Goal: Information Seeking & Learning: Learn about a topic

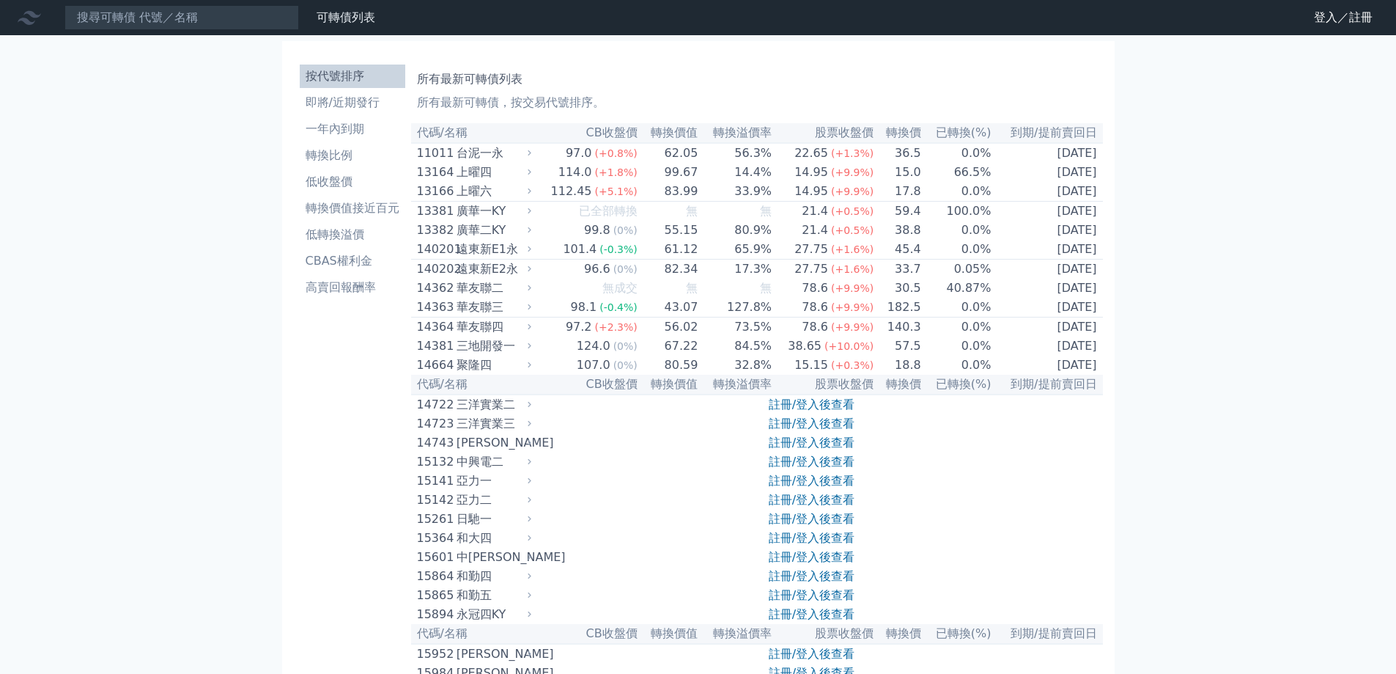
click at [677, 180] on td "99.67" at bounding box center [668, 172] width 61 height 19
click at [474, 178] on div "上曜四" at bounding box center [493, 172] width 72 height 18
click at [534, 177] on icon at bounding box center [530, 172] width 10 height 10
click at [775, 411] on link "註冊/登入後查看" at bounding box center [812, 404] width 86 height 14
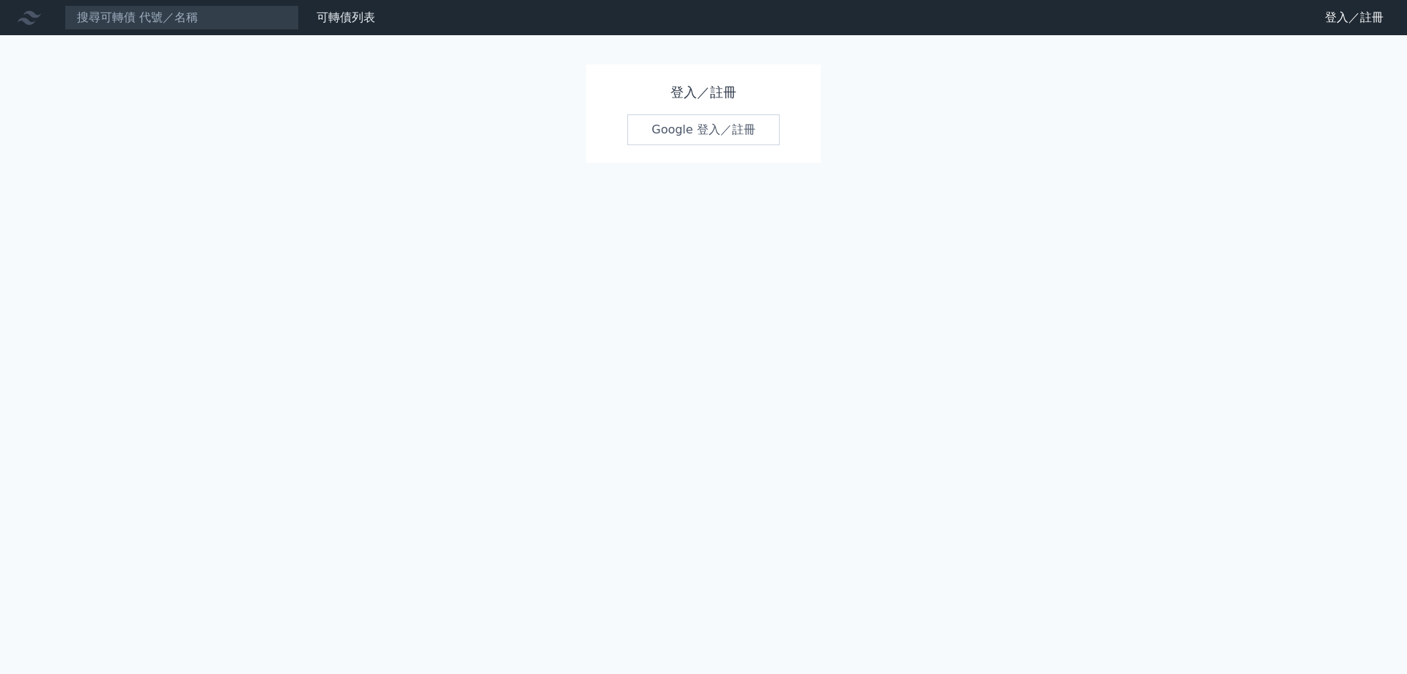
click at [691, 130] on link "Google 登入／註冊" at bounding box center [703, 129] width 152 height 31
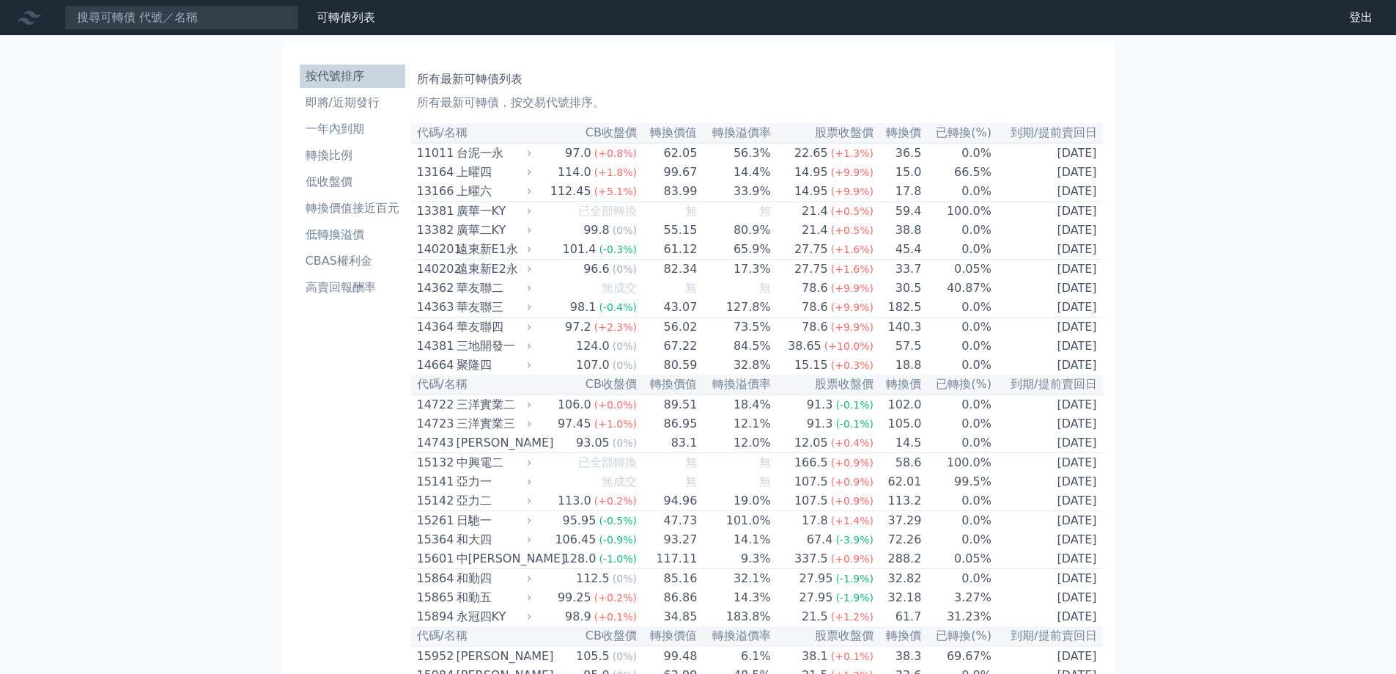
click at [1042, 173] on td "[DATE]" at bounding box center [1047, 172] width 111 height 19
click at [926, 174] on td "66.5%" at bounding box center [957, 172] width 70 height 19
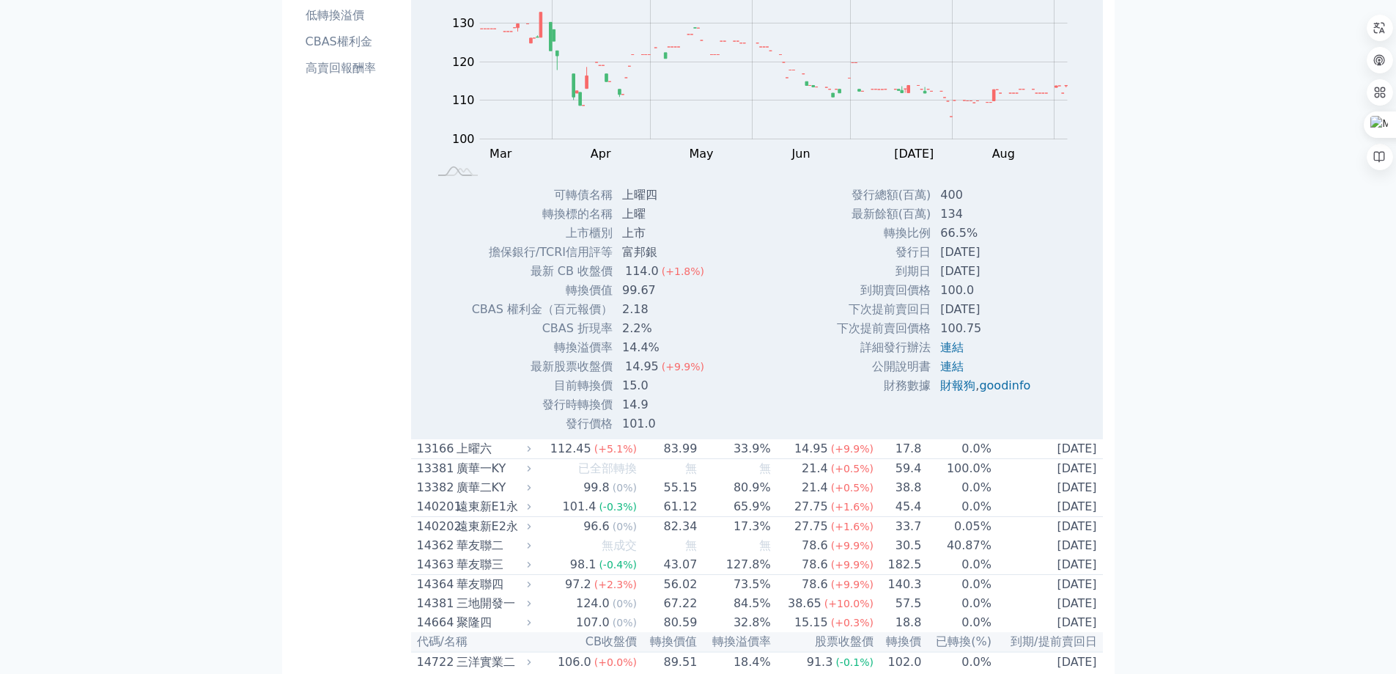
scroll to position [220, 0]
drag, startPoint x: 990, startPoint y: 247, endPoint x: 1003, endPoint y: 323, distance: 76.5
click at [1003, 323] on tbody "發行總額(百萬) 400 最新餘額(百萬) 134 轉換比例 66.5% 發行日 [DATE] 到期日 [DATE] 到期賣回價格 100.0 100.75" at bounding box center [939, 290] width 206 height 210
click at [1003, 323] on td "100.75" at bounding box center [987, 327] width 111 height 19
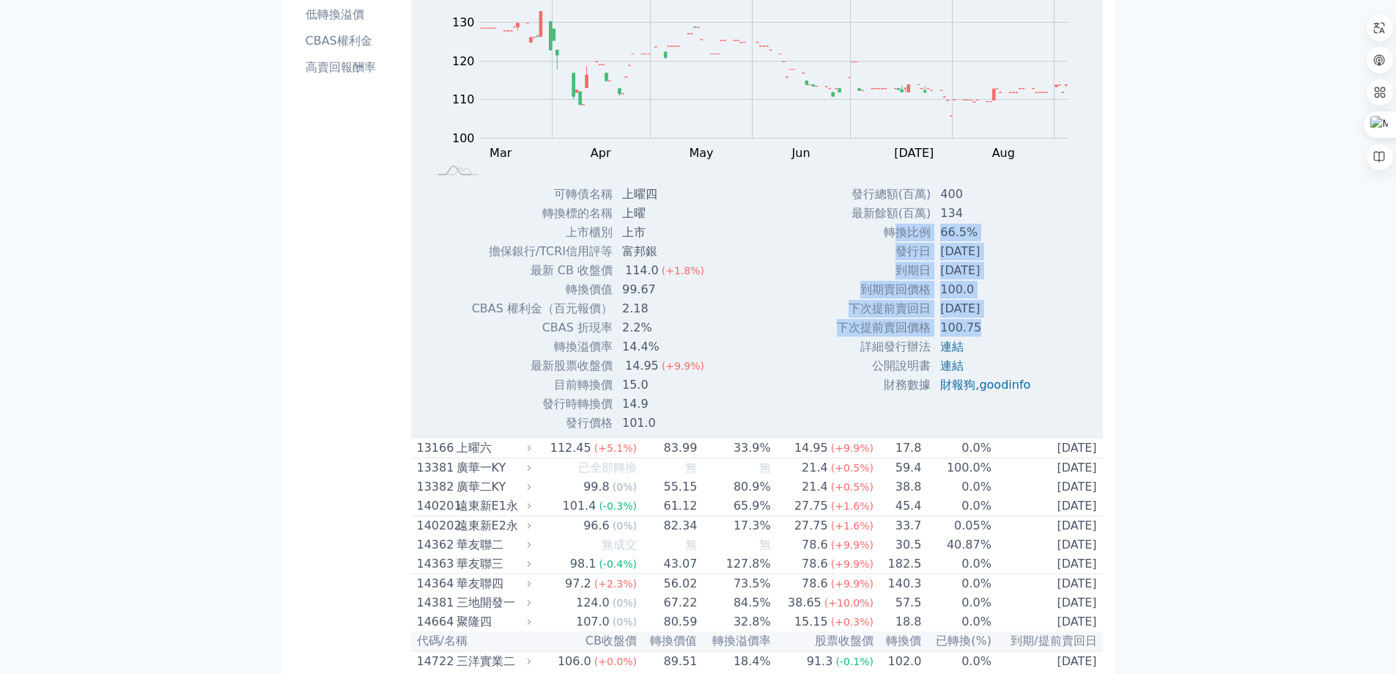
drag, startPoint x: 986, startPoint y: 324, endPoint x: 896, endPoint y: 229, distance: 130.7
click at [896, 229] on tbody "發行總額(百萬) 400 最新餘額(百萬) 134 轉換比例 66.5% 發行日 [DATE] 到期日 [DATE] 到期賣回價格 100.0 100.75" at bounding box center [939, 290] width 206 height 210
click at [896, 229] on td "轉換比例" at bounding box center [883, 232] width 95 height 19
drag, startPoint x: 849, startPoint y: 217, endPoint x: 1004, endPoint y: 336, distance: 195.6
click at [1004, 336] on tbody "發行總額(百萬) 400 最新餘額(百萬) 134 轉換比例 66.5% 發行日 [DATE] 到期日 [DATE] 到期賣回價格 100.0 100.75" at bounding box center [939, 290] width 206 height 210
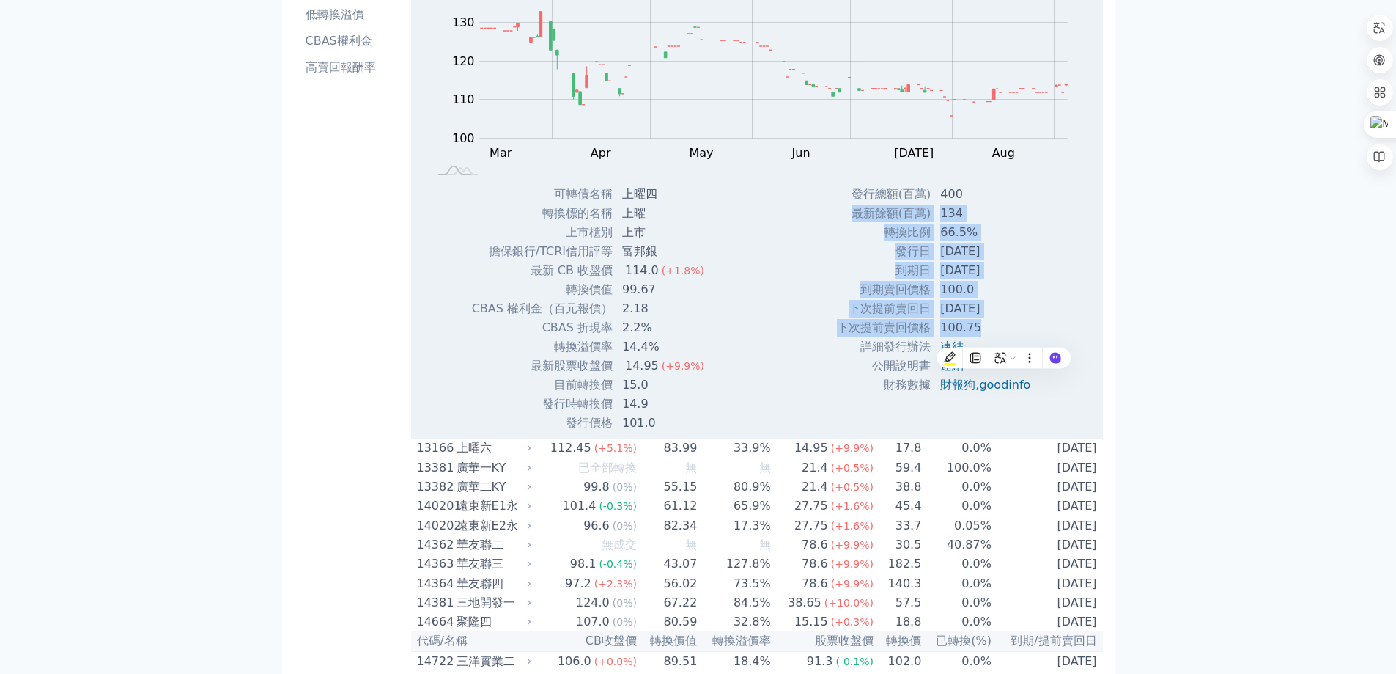
click at [1004, 336] on td "100.75" at bounding box center [987, 327] width 111 height 19
drag, startPoint x: 988, startPoint y: 337, endPoint x: 837, endPoint y: 221, distance: 190.3
click at [837, 221] on tbody "發行總額(百萬) 400 最新餘額(百萬) 134 轉換比例 66.5% 發行日 [DATE] 到期日 [DATE] 到期賣回價格 100.0 100.75" at bounding box center [939, 290] width 206 height 210
click at [837, 220] on td "最新餘額(百萬)" at bounding box center [883, 213] width 95 height 19
drag, startPoint x: 905, startPoint y: 276, endPoint x: 978, endPoint y: 335, distance: 93.3
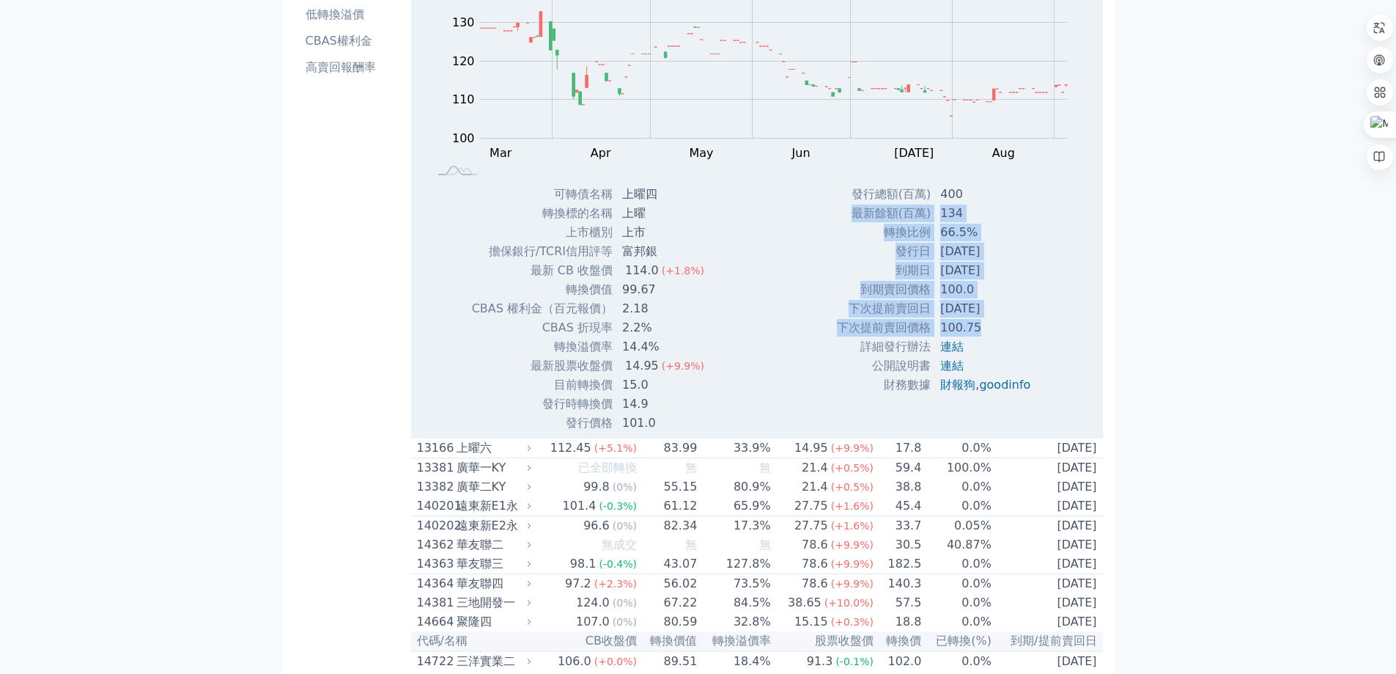
click at [978, 335] on tbody "發行總額(百萬) 400 最新餘額(百萬) 134 轉換比例 66.5% 發行日 [DATE] 到期日 [DATE] 到期賣回價格 100.0 100.75" at bounding box center [939, 290] width 206 height 210
click at [978, 335] on td "100.75" at bounding box center [987, 327] width 111 height 19
drag, startPoint x: 983, startPoint y: 334, endPoint x: 845, endPoint y: 222, distance: 177.7
click at [845, 222] on tbody "發行總額(百萬) 400 最新餘額(百萬) 134 轉換比例 66.5% 發行日 [DATE] 到期日 [DATE] 到期賣回價格 100.0 100.75" at bounding box center [939, 290] width 206 height 210
click at [845, 222] on td "最新餘額(百萬)" at bounding box center [883, 213] width 95 height 19
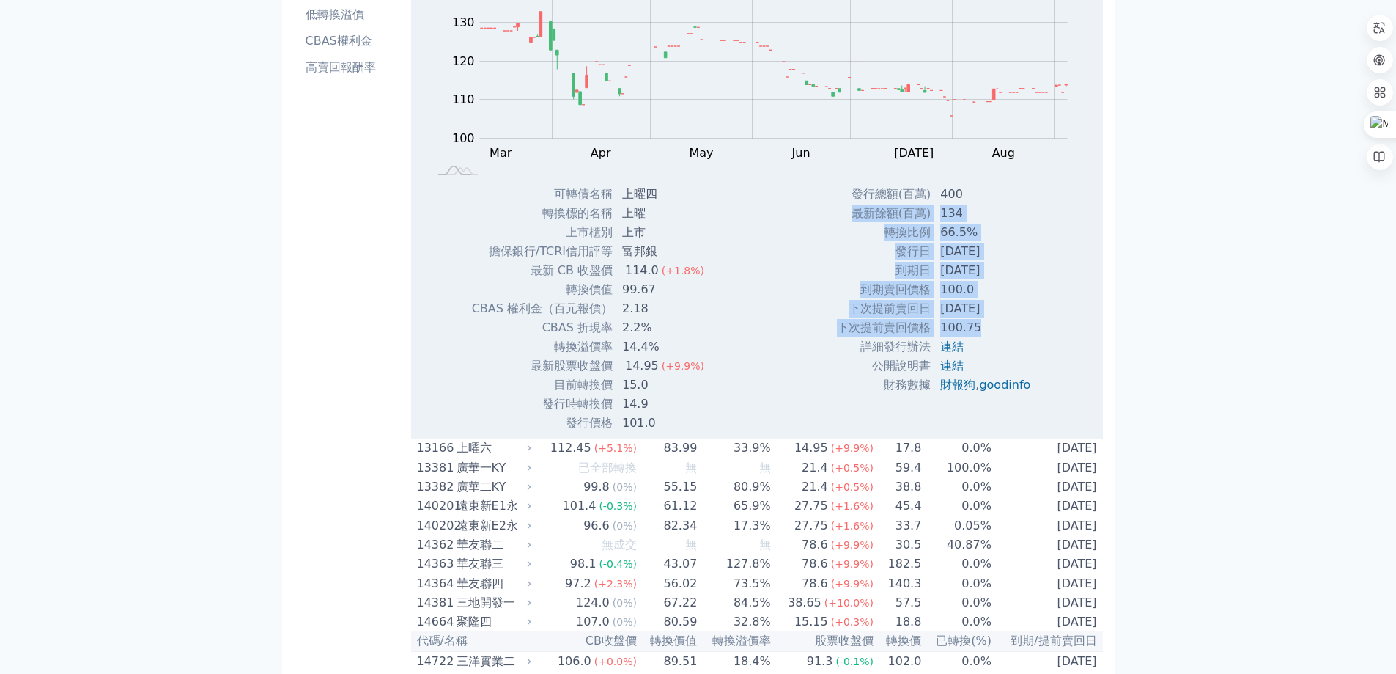
drag, startPoint x: 847, startPoint y: 217, endPoint x: 992, endPoint y: 334, distance: 186.7
click at [992, 334] on tbody "發行總額(百萬) 400 最新餘額(百萬) 134 轉換比例 66.5% 發行日 [DATE] 到期日 [DATE] 到期賣回價格 100.0 100.75" at bounding box center [939, 290] width 206 height 210
click at [992, 334] on td "100.75" at bounding box center [987, 327] width 111 height 19
drag, startPoint x: 949, startPoint y: 321, endPoint x: 847, endPoint y: 220, distance: 143.6
click at [847, 220] on tbody "發行總額(百萬) 400 最新餘額(百萬) 134 轉換比例 66.5% 發行日 [DATE] 到期日 [DATE] 到期賣回價格 100.0 100.75" at bounding box center [939, 290] width 206 height 210
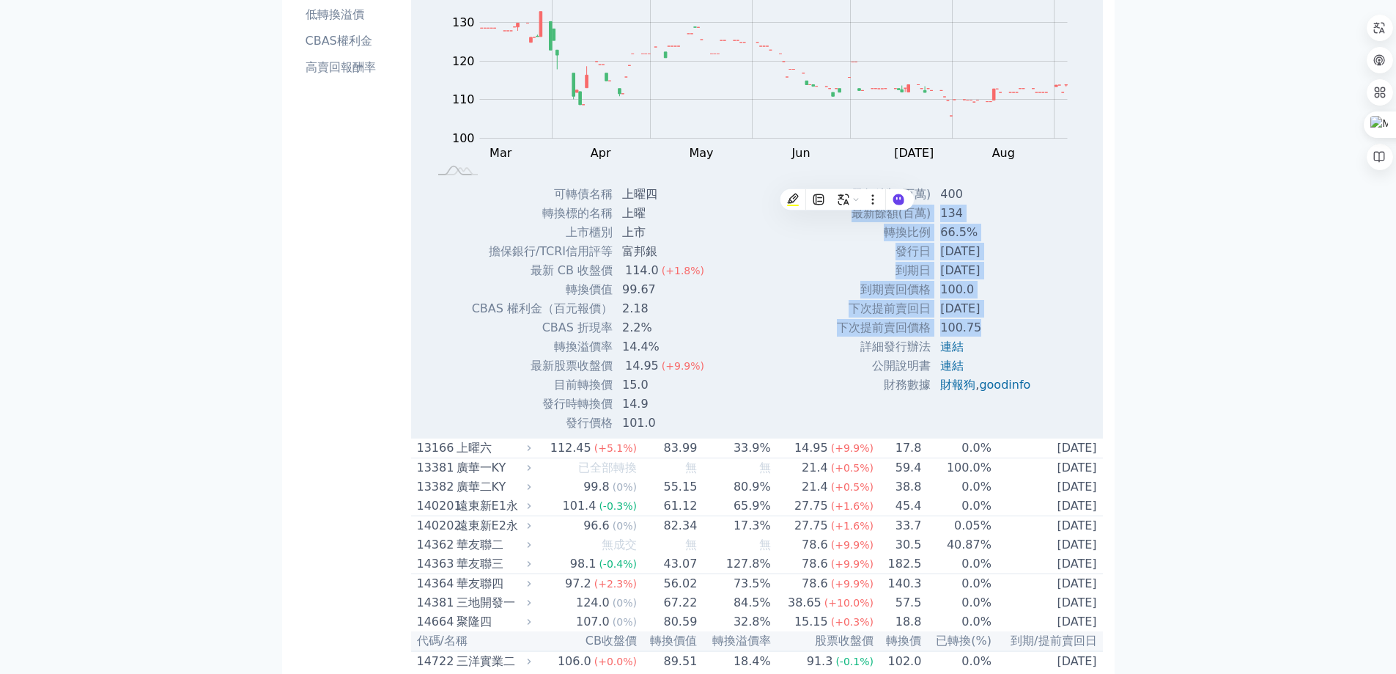
click at [847, 220] on td "最新餘額(百萬)" at bounding box center [883, 213] width 95 height 19
drag, startPoint x: 855, startPoint y: 218, endPoint x: 989, endPoint y: 336, distance: 178.7
click at [989, 336] on tbody "發行總額(百萬) 400 最新餘額(百萬) 134 轉換比例 66.5% 發行日 [DATE] 到期日 [DATE] 到期賣回價格 100.0 100.75" at bounding box center [939, 290] width 206 height 210
click at [989, 336] on td "100.75" at bounding box center [987, 327] width 111 height 19
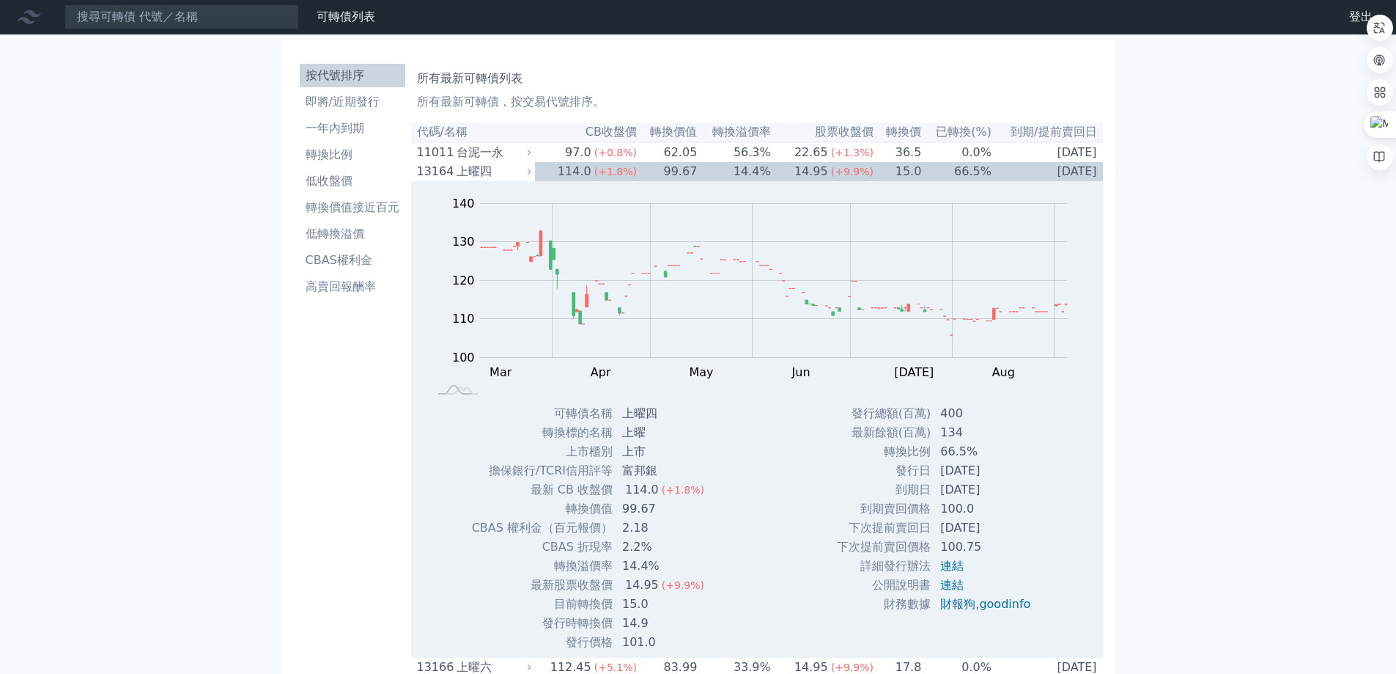
scroll to position [0, 0]
